Goal: Task Accomplishment & Management: Use online tool/utility

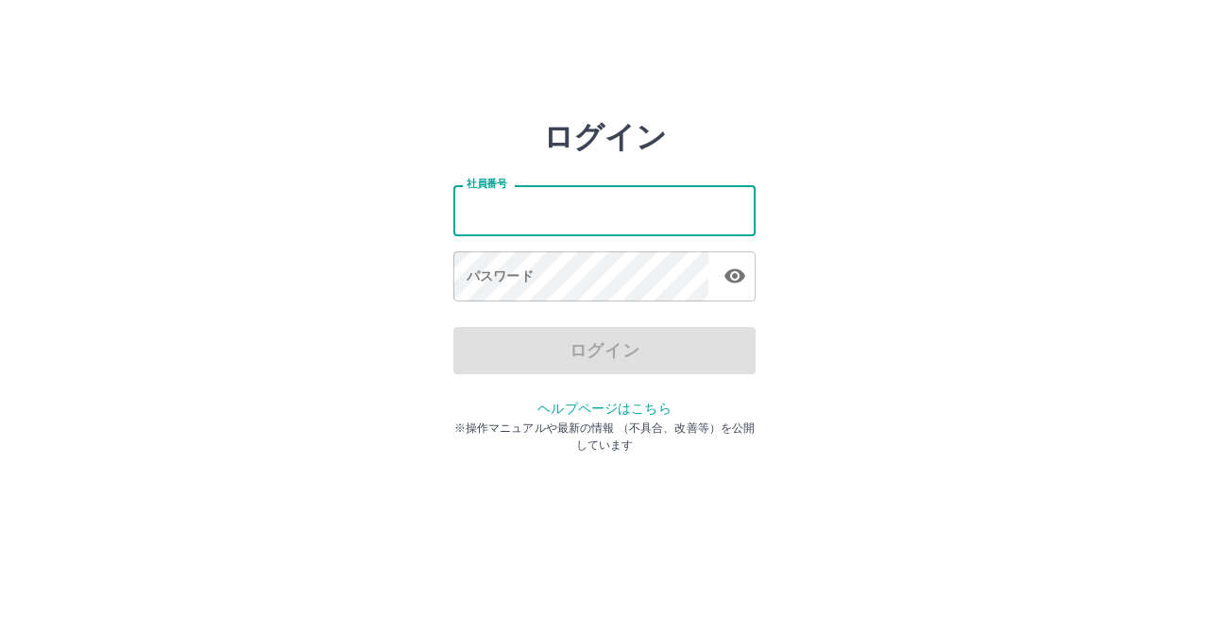
click at [515, 210] on input "社員番号" at bounding box center [604, 210] width 302 height 50
type input "*******"
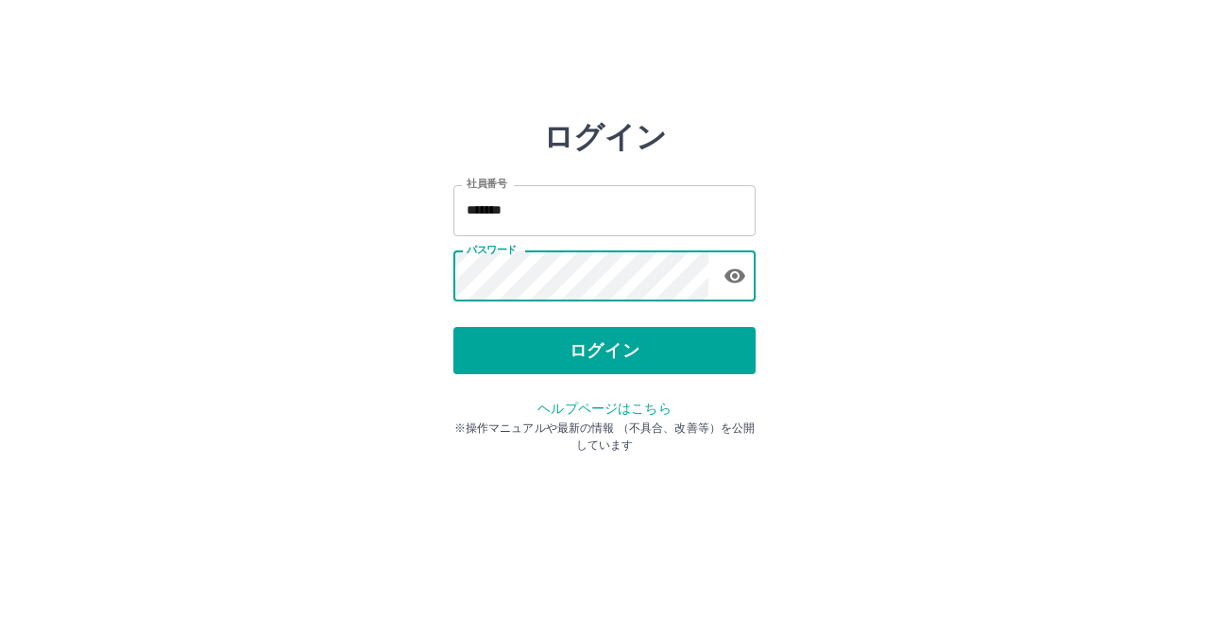
click at [600, 354] on button "ログイン" at bounding box center [604, 350] width 302 height 47
